Goal: Navigation & Orientation: Find specific page/section

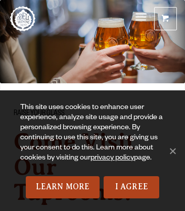
scroll to position [1676, 0]
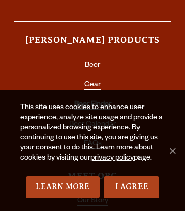
click at [92, 101] on link "Beer Finder" at bounding box center [92, 105] width 37 height 9
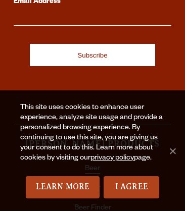
scroll to position [2646, 0]
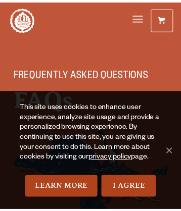
scroll to position [2144, 0]
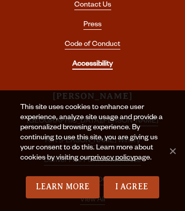
click at [92, 61] on link "Accessibility" at bounding box center [92, 65] width 40 height 9
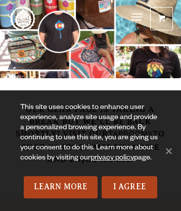
click at [136, 18] on span "Menu" at bounding box center [136, 17] width 11 height 3
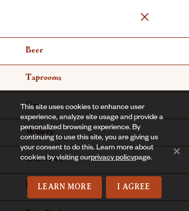
click at [90, 78] on link "Taprooms" at bounding box center [94, 78] width 189 height 27
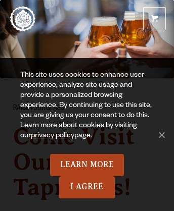
scroll to position [1141, 0]
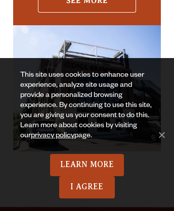
click at [86, 12] on link "See More" at bounding box center [87, 1] width 98 height 24
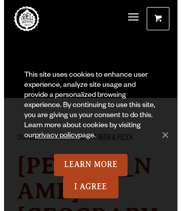
scroll to position [7, 0]
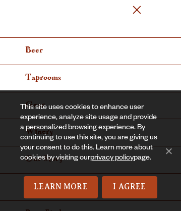
scroll to position [4955, 0]
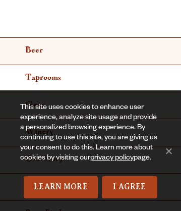
click at [87, 51] on link "Beer" at bounding box center [90, 51] width 181 height 27
